Goal: Navigation & Orientation: Find specific page/section

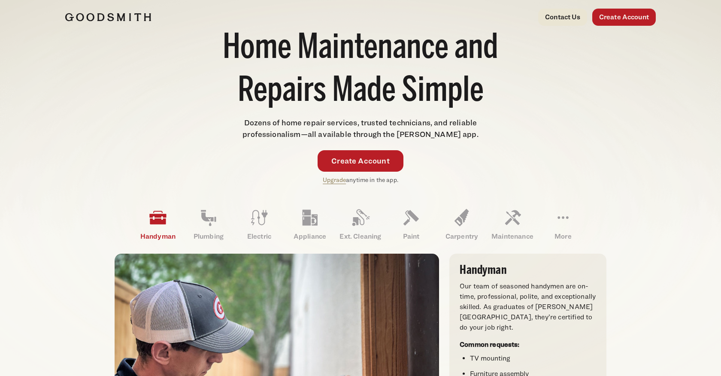
click at [591, 153] on div "Home Maintenance and Repairs Made Simple Dozens of home repair services, truste…" at bounding box center [360, 101] width 591 height 168
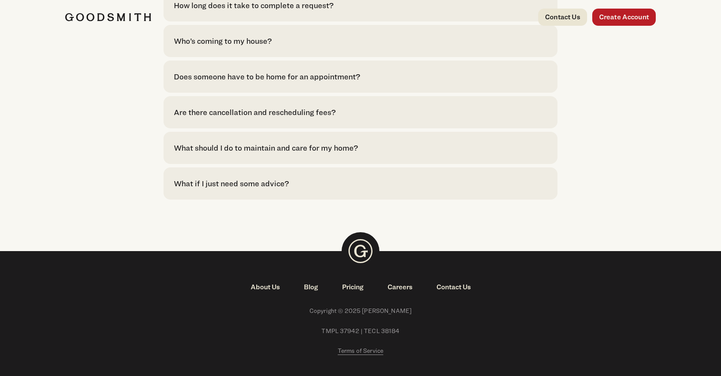
scroll to position [2366, 0]
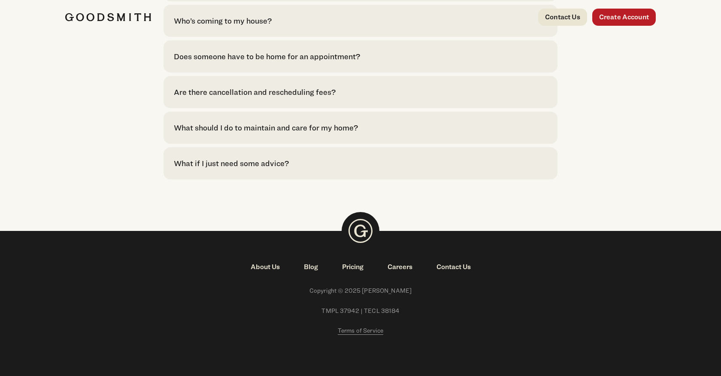
click at [270, 262] on link "About Us" at bounding box center [265, 267] width 53 height 10
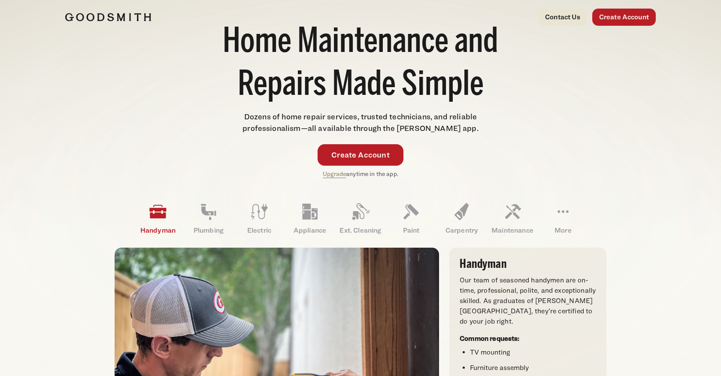
scroll to position [51, 0]
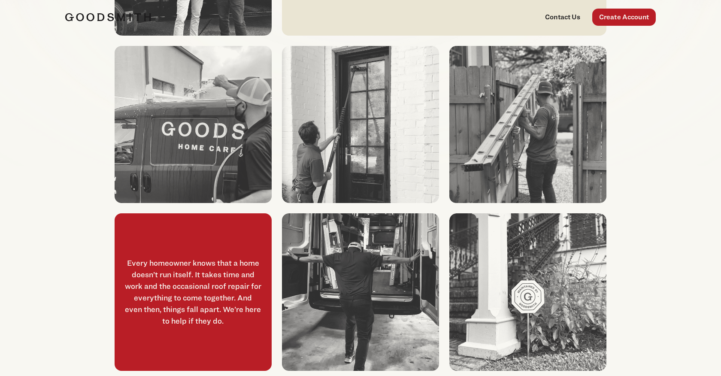
scroll to position [346, 0]
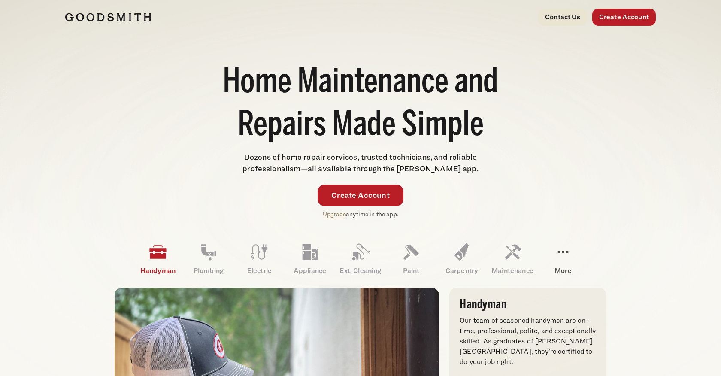
click at [565, 262] on icon at bounding box center [563, 252] width 21 height 21
